Goal: Information Seeking & Learning: Understand process/instructions

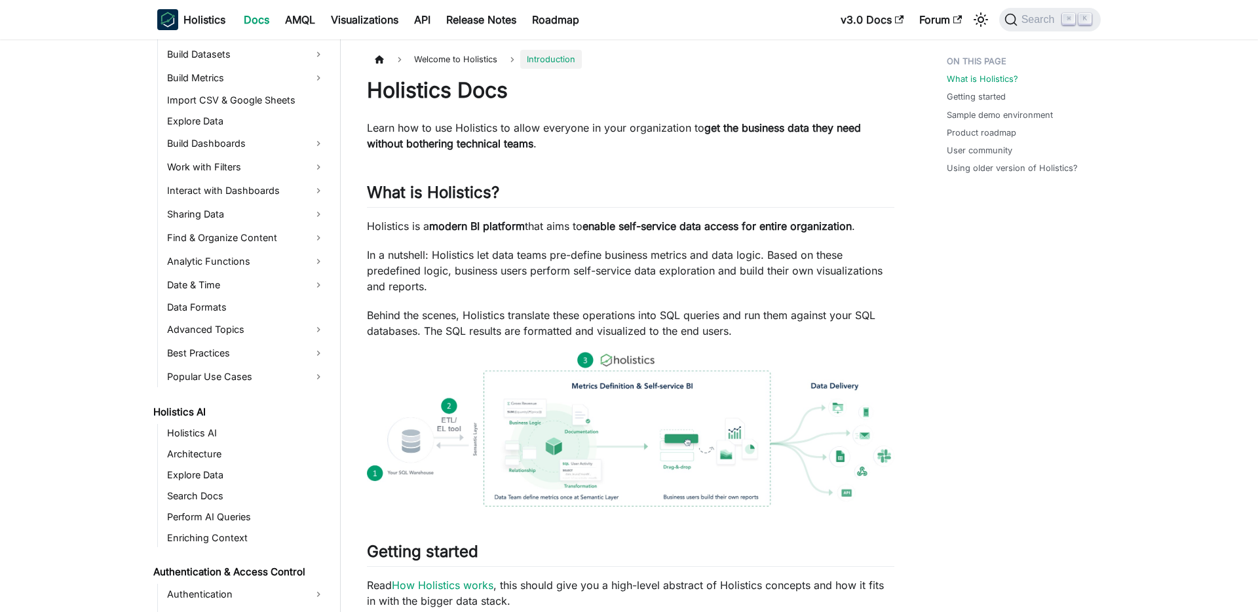
scroll to position [264, 0]
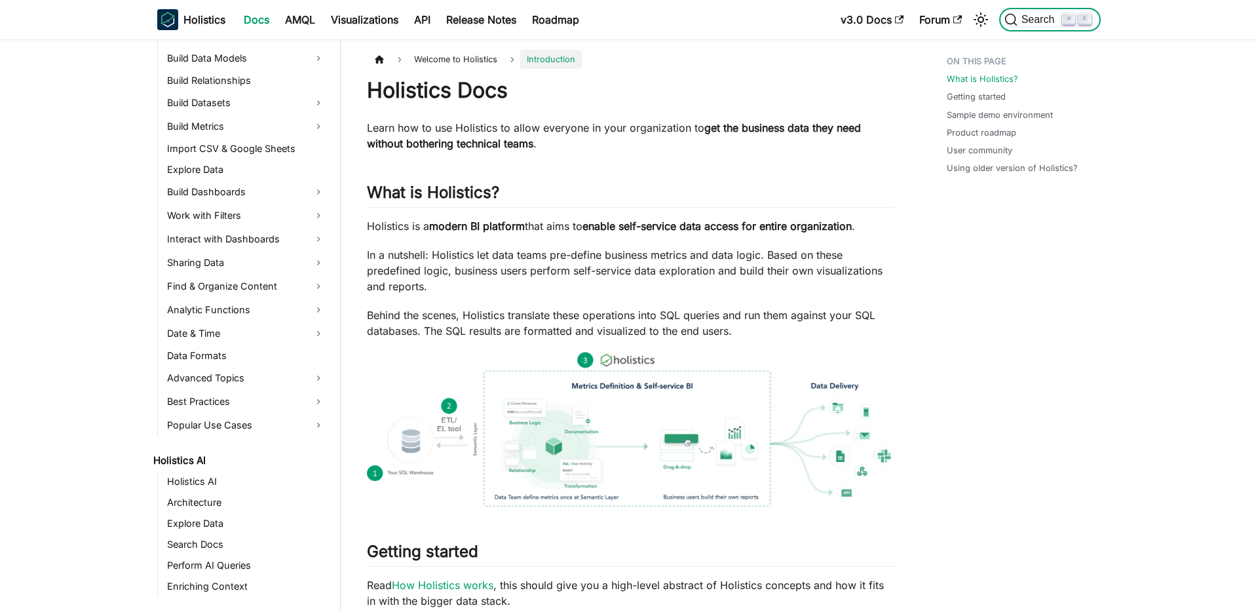
click at [1015, 16] on icon "Search (Command+K)" at bounding box center [1011, 19] width 13 height 13
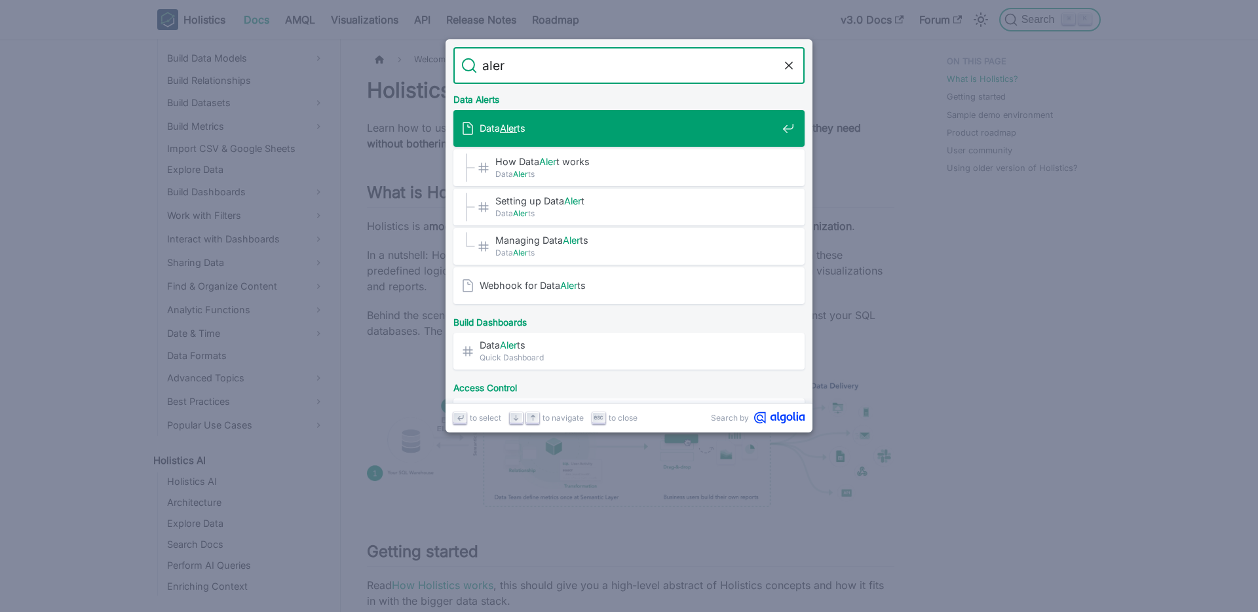
type input "alert"
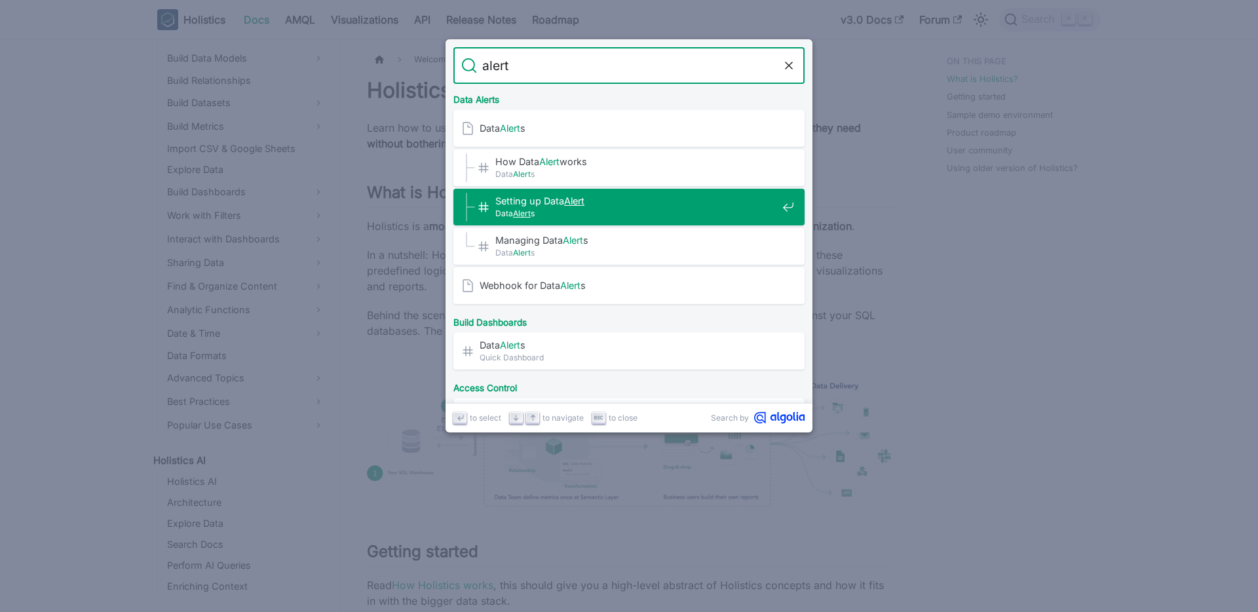
click at [553, 195] on span "Setting up Data Alert ​" at bounding box center [637, 201] width 282 height 12
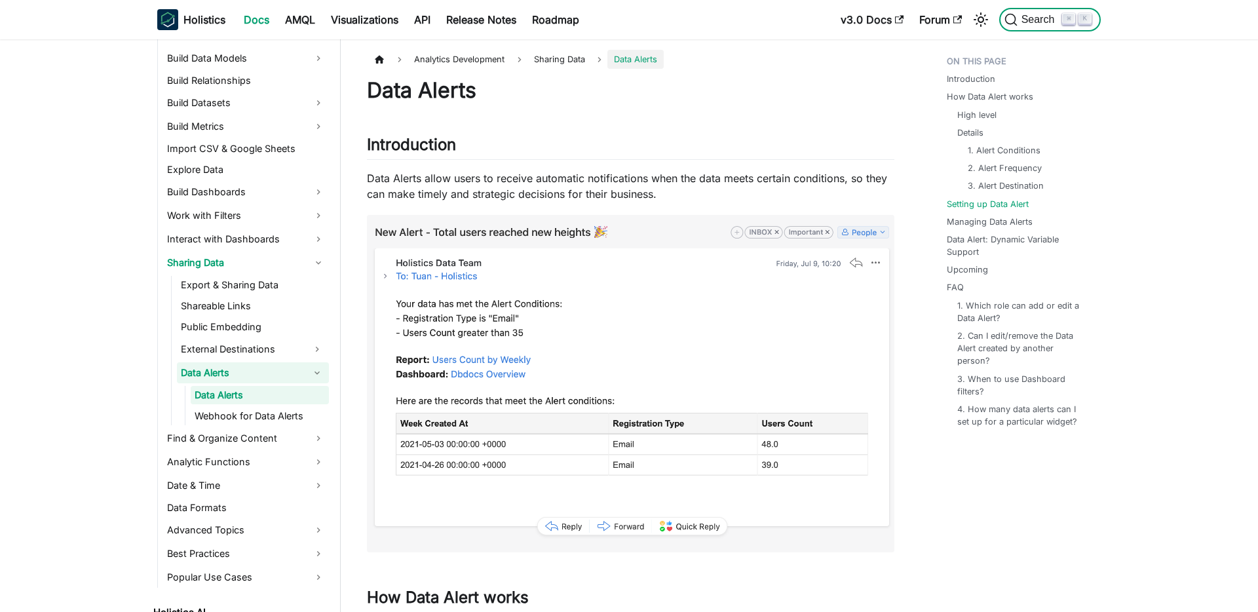
scroll to position [1424, 0]
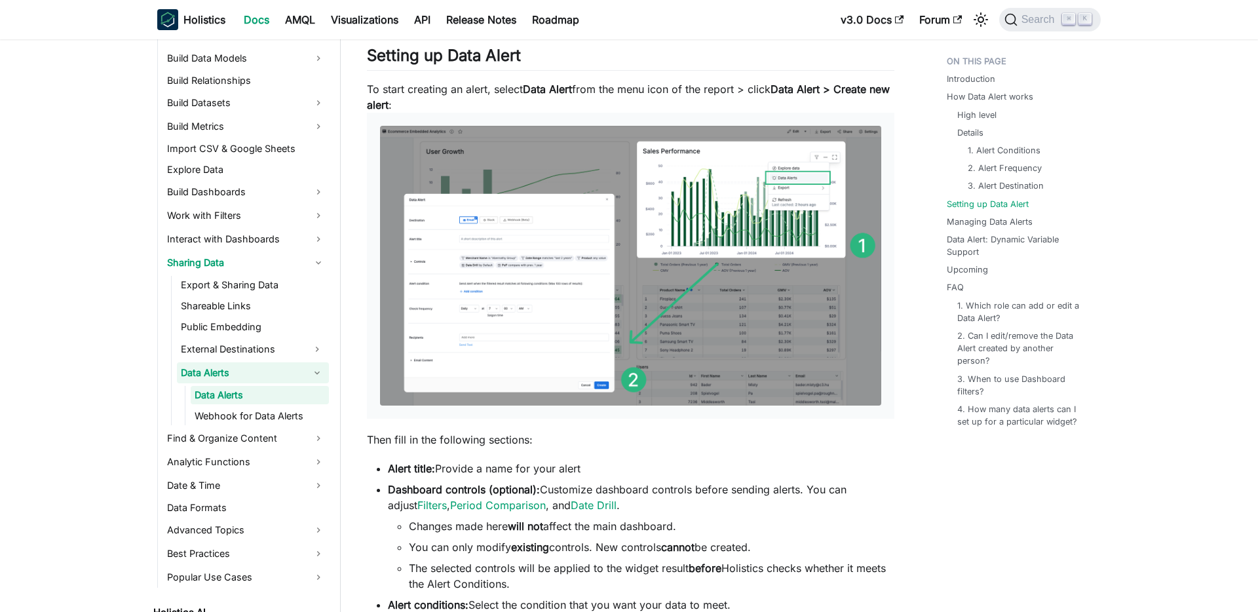
click at [700, 212] on img at bounding box center [630, 266] width 501 height 281
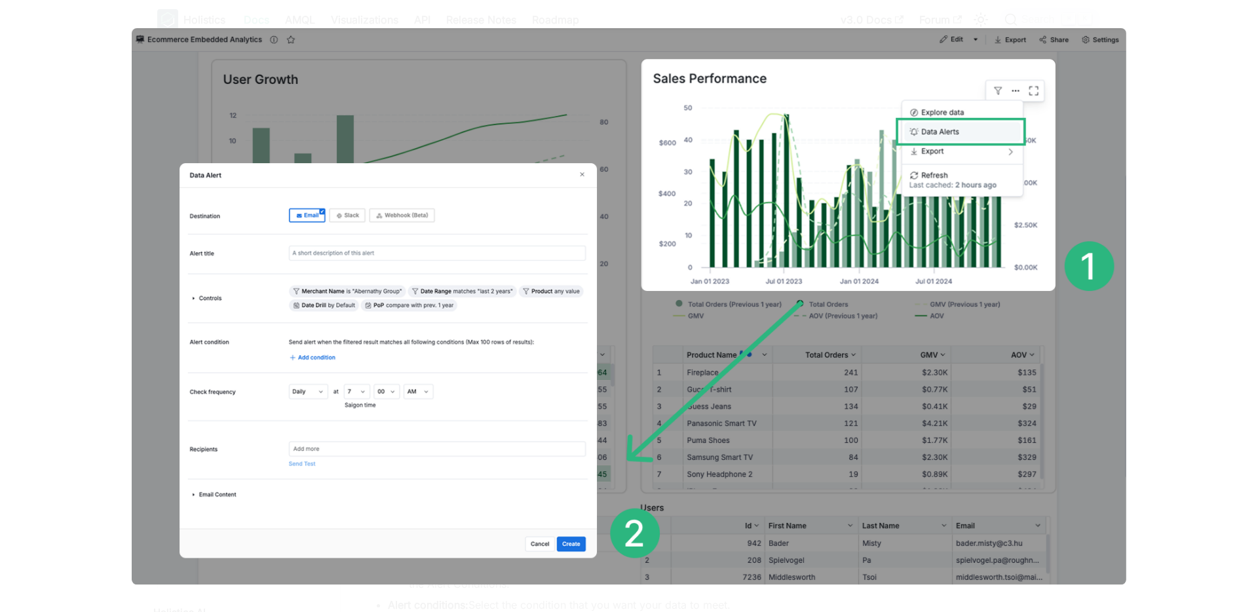
click at [700, 212] on img at bounding box center [629, 306] width 995 height 556
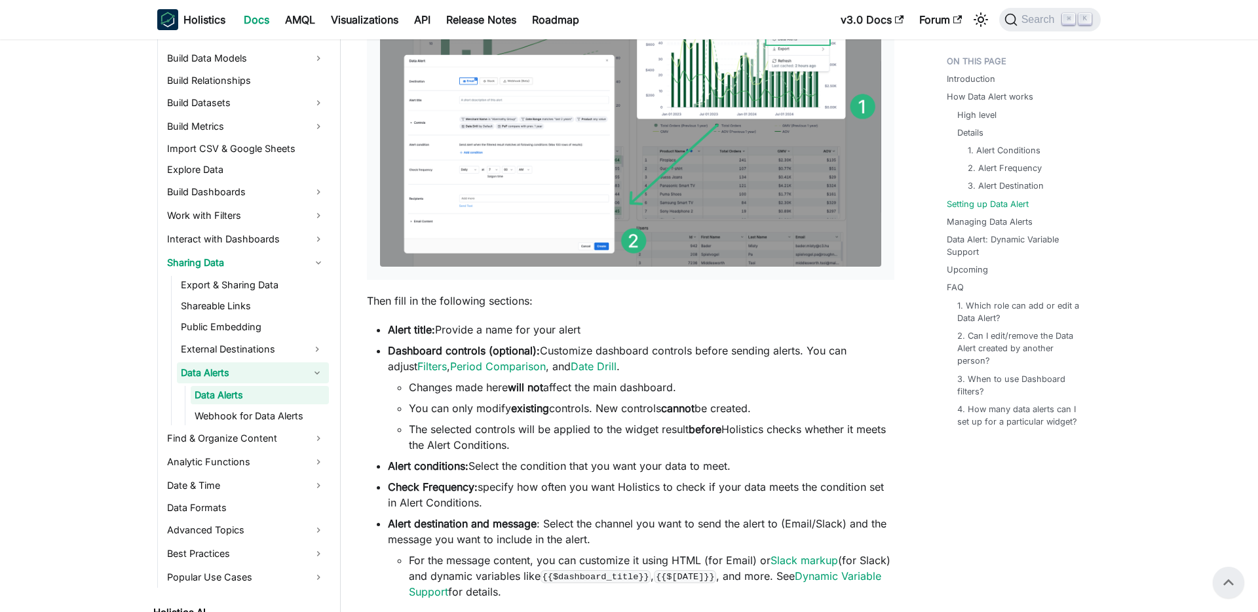
scroll to position [1518, 0]
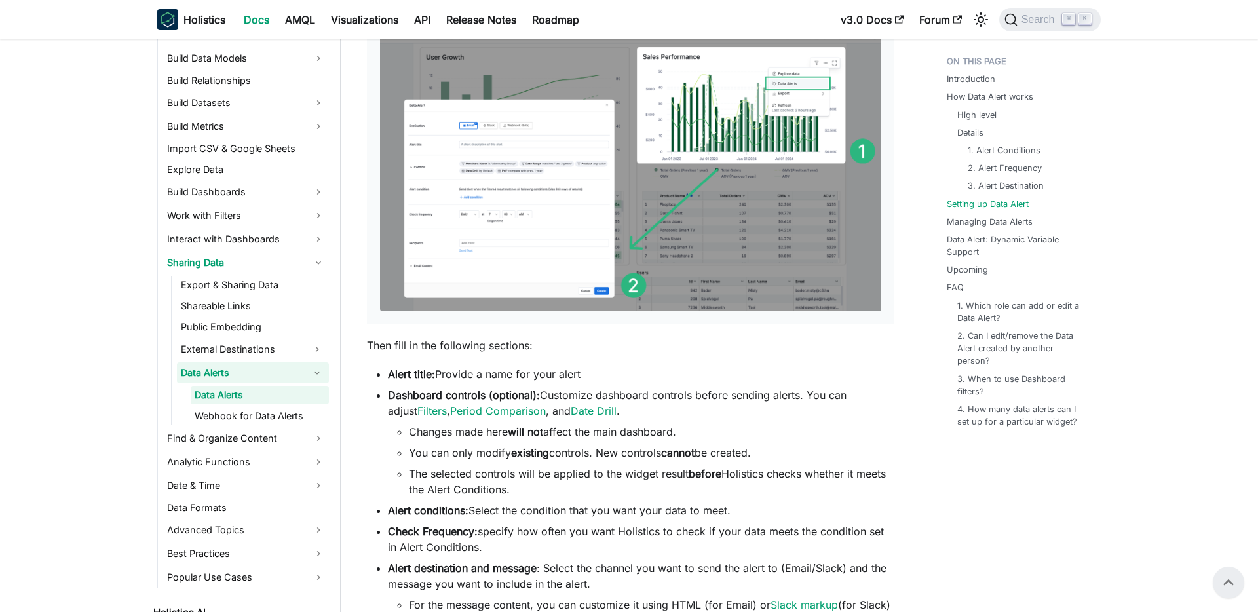
click at [545, 166] on img at bounding box center [630, 171] width 501 height 281
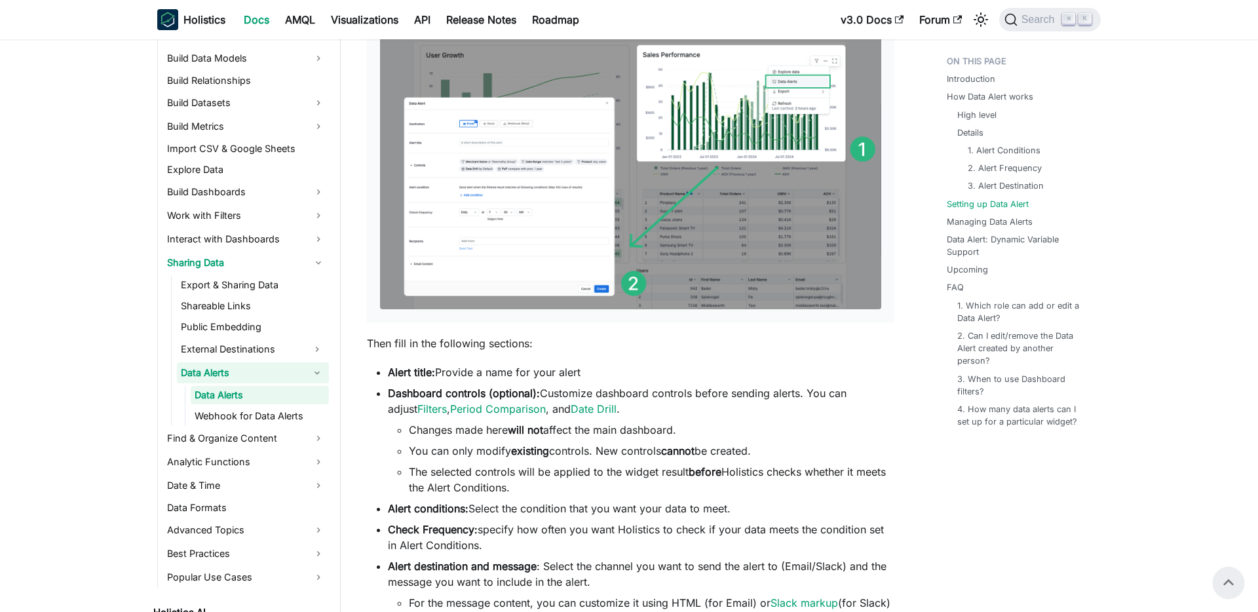
scroll to position [1511, 0]
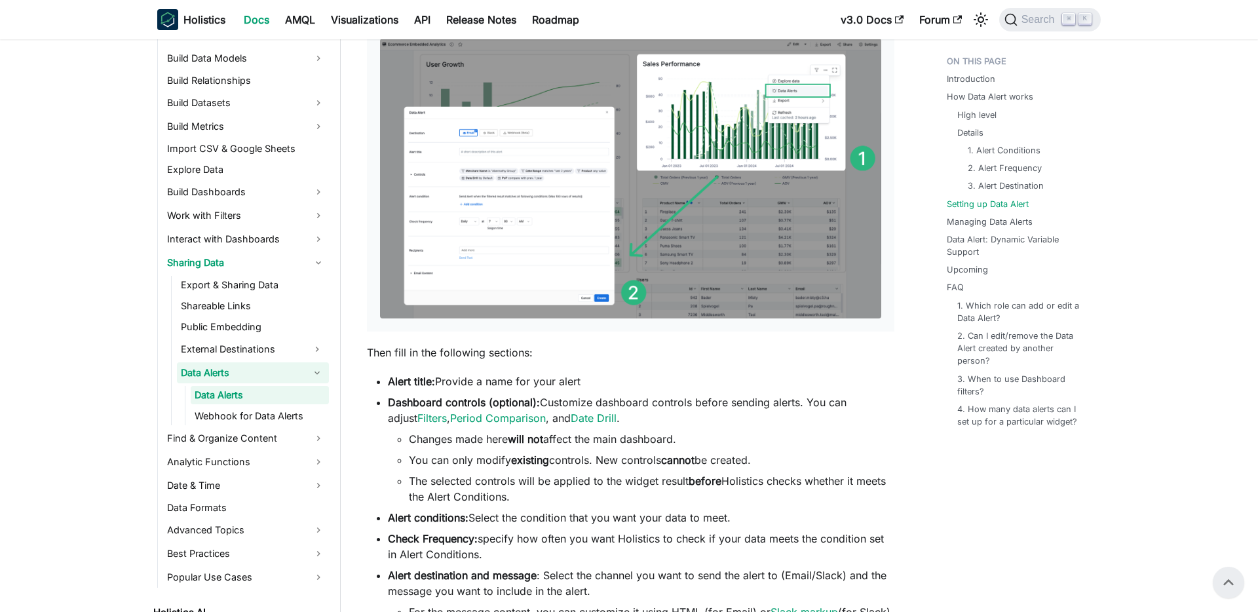
click at [562, 263] on img at bounding box center [630, 179] width 501 height 281
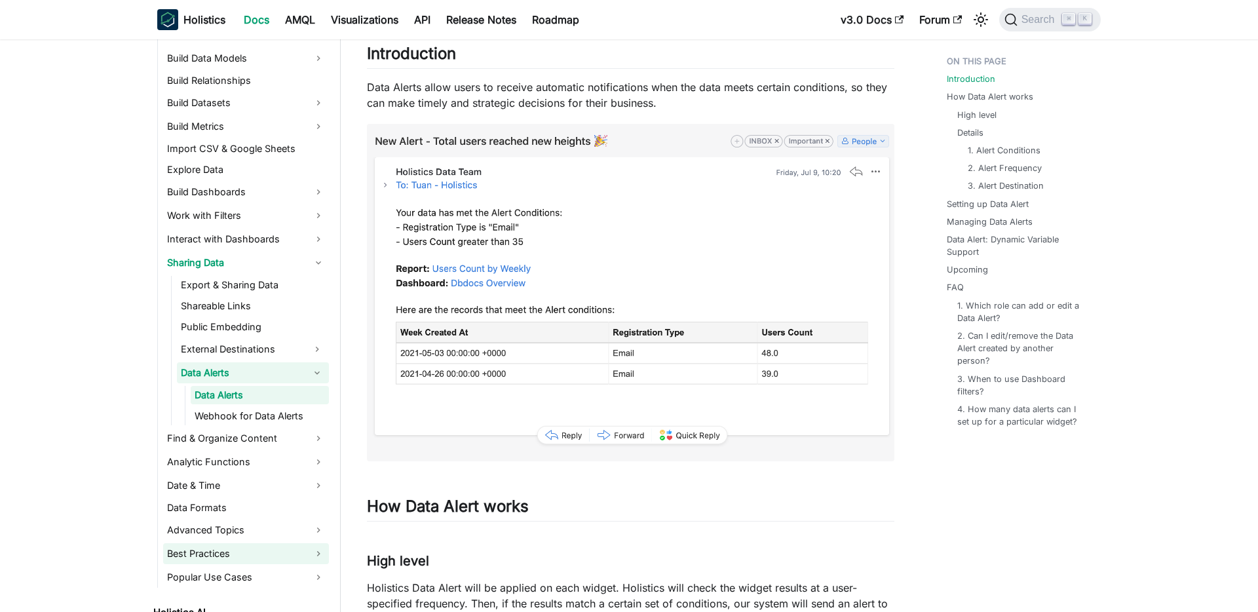
scroll to position [100, 0]
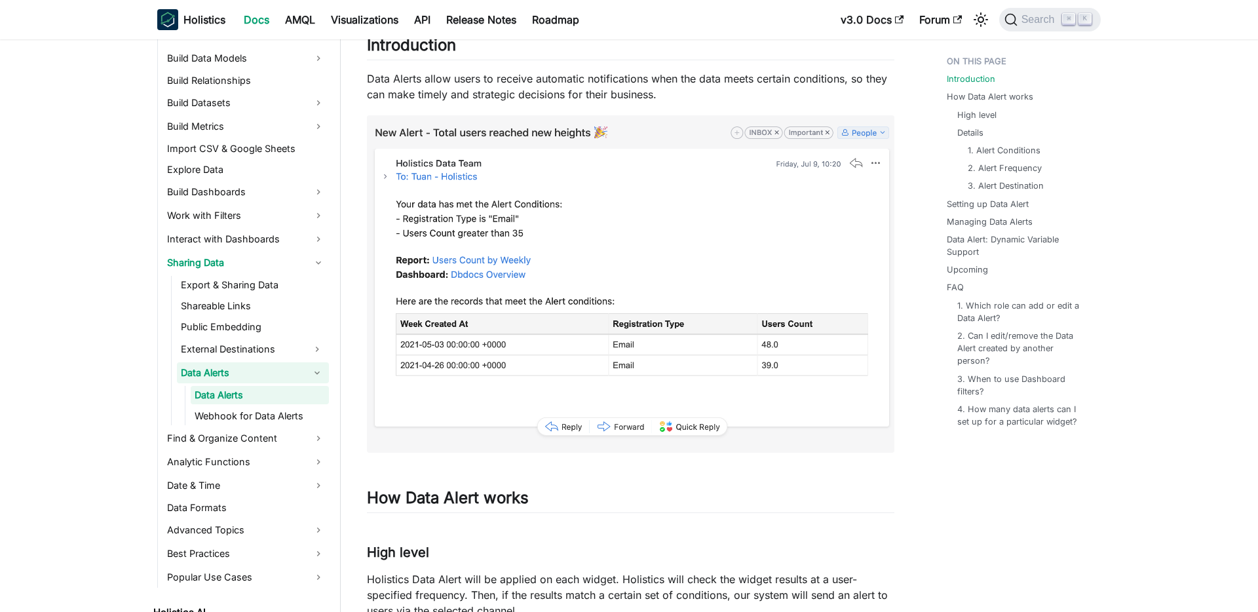
click at [231, 395] on link "Data Alerts" at bounding box center [260, 395] width 138 height 18
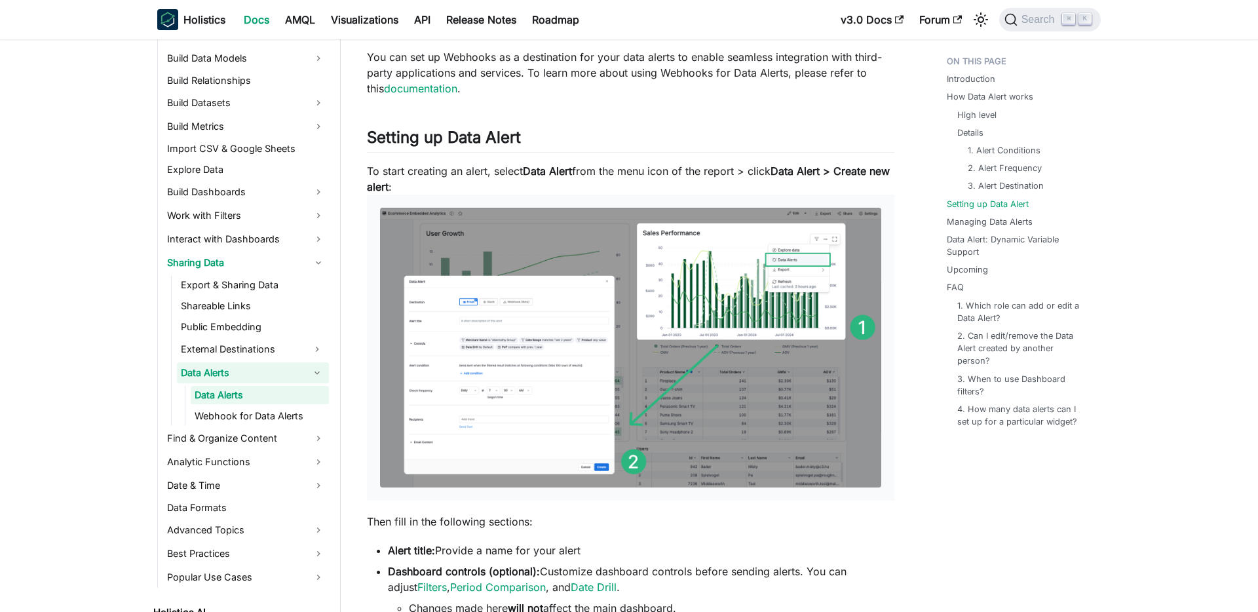
scroll to position [1346, 0]
